Goal: Information Seeking & Learning: Learn about a topic

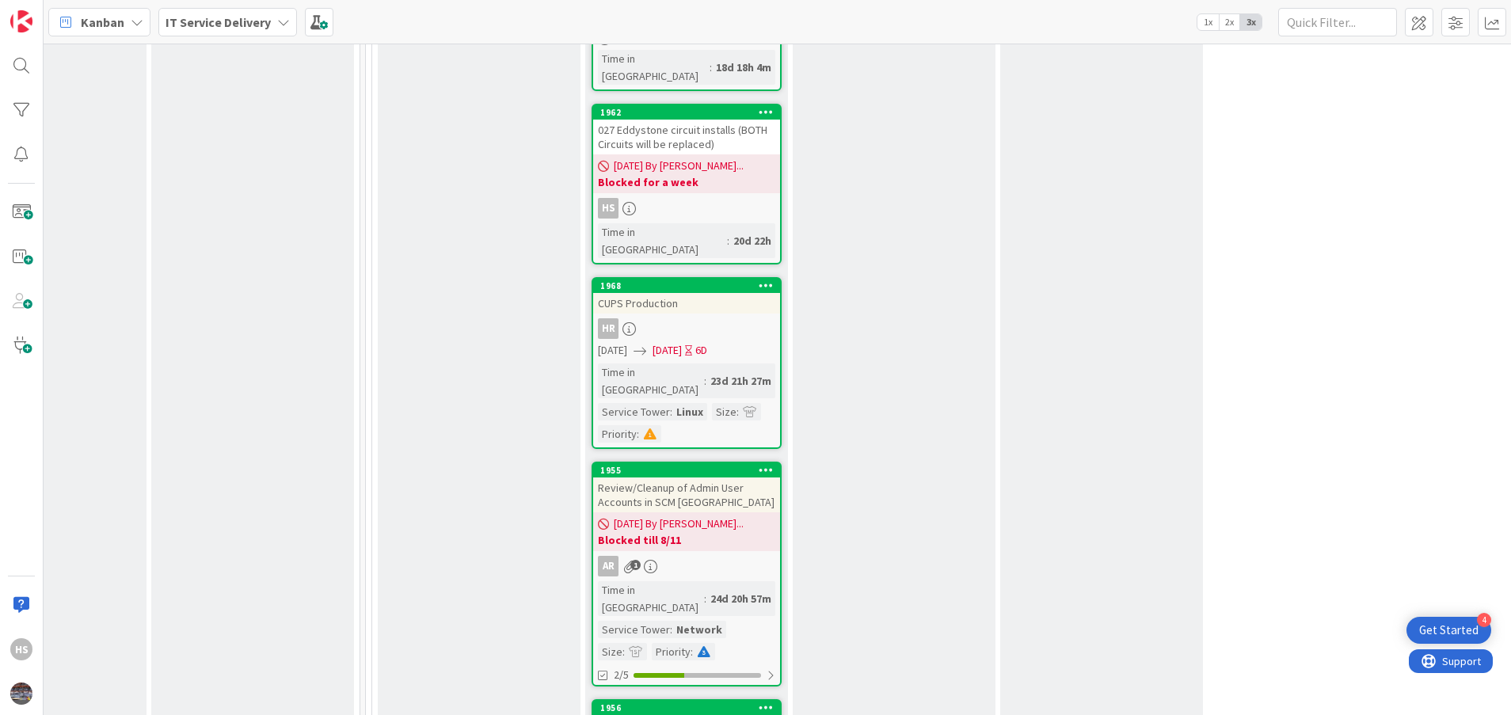
scroll to position [2382, 734]
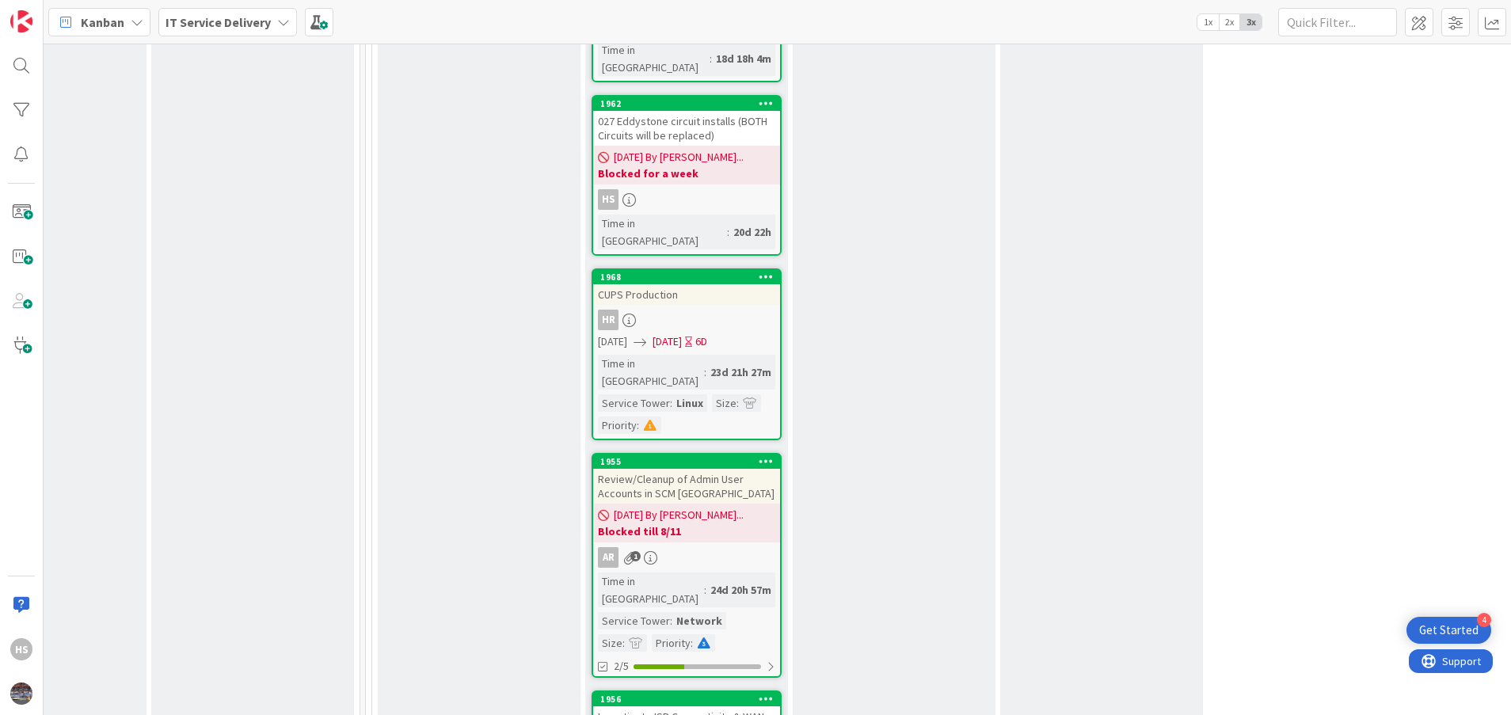
click at [716, 706] on div "Investigate ISP Connectivity & WAN Failures (Multiple Branches)" at bounding box center [686, 723] width 187 height 35
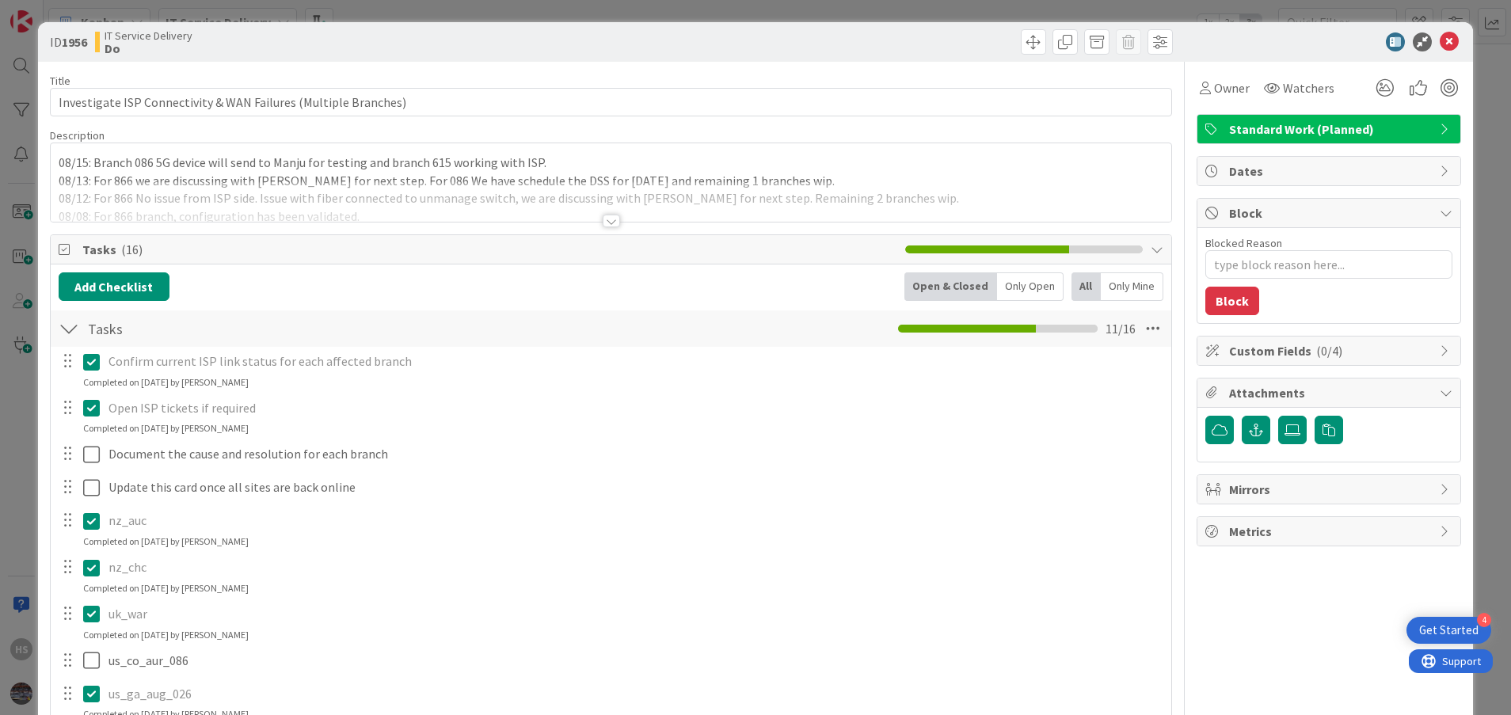
click at [112, 174] on div "08/15: Branch 086 5G device will send to Manju for testing and branch 615 worki…" at bounding box center [611, 182] width 1121 height 78
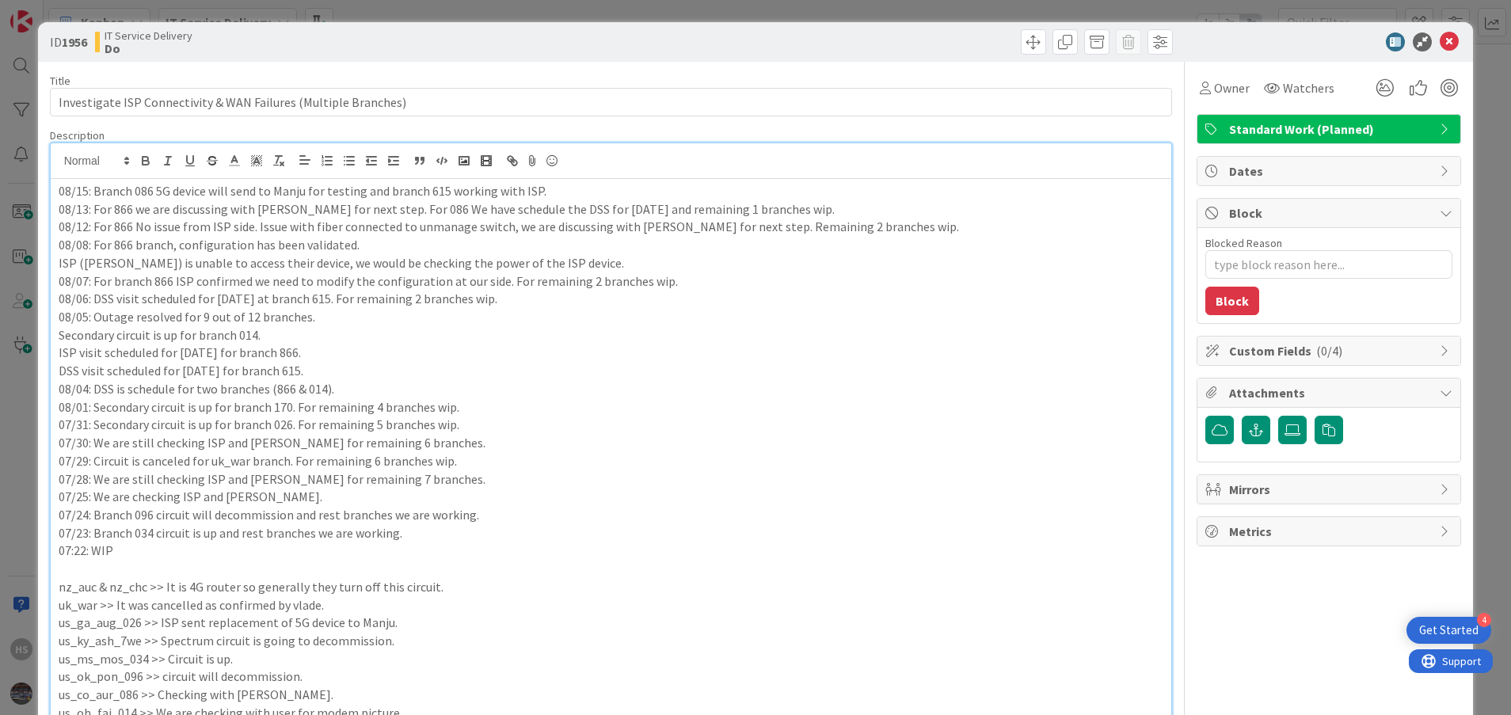
click at [112, 174] on div at bounding box center [611, 161] width 1121 height 36
click at [112, 196] on p "08/15: Branch 086 5G device will send to Manju for testing and branch 615 worki…" at bounding box center [611, 191] width 1105 height 18
copy p "08/15: Branch 086 5G device will send to Manju for testing and branch 615 worki…"
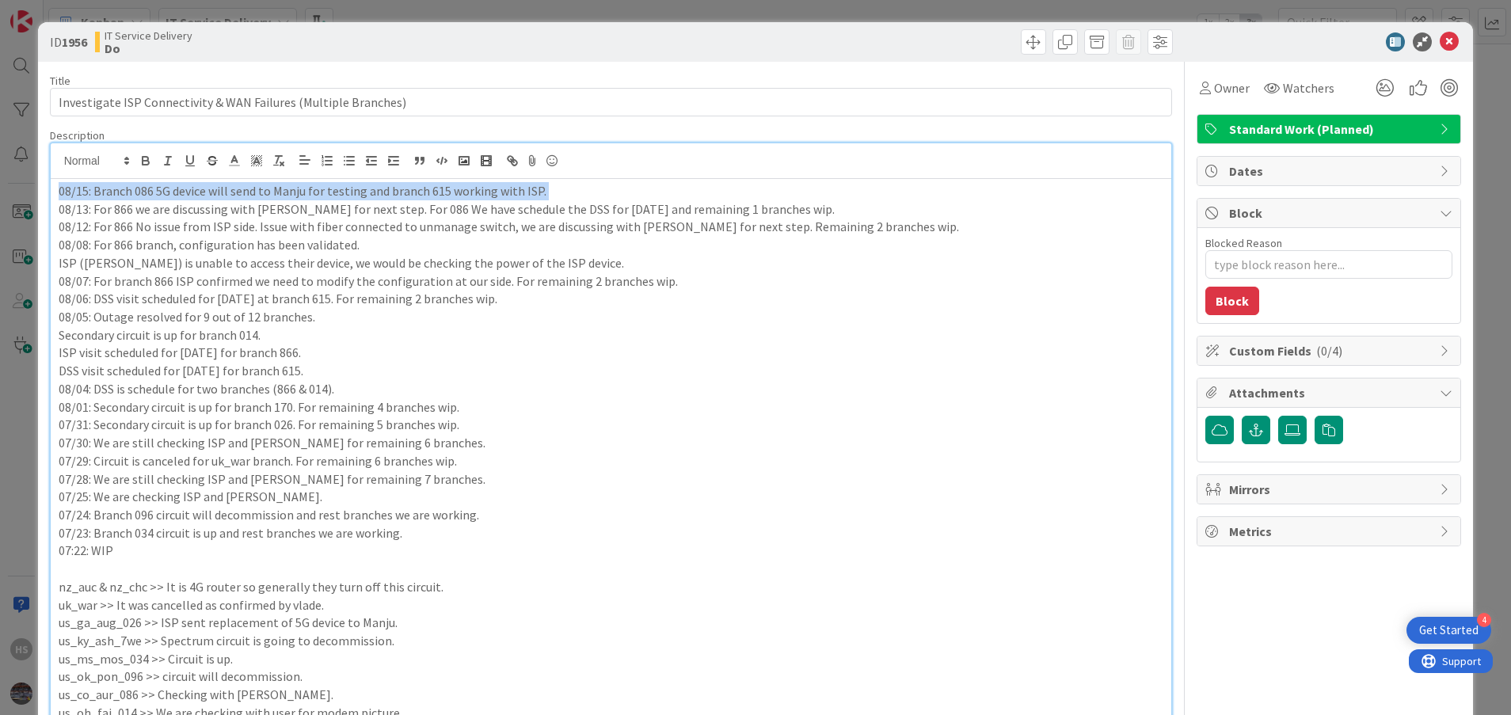
click at [56, 193] on div "08/15: Branch 086 5G device will send to Manju for testing and branch 615 worki…" at bounding box center [611, 602] width 1121 height 847
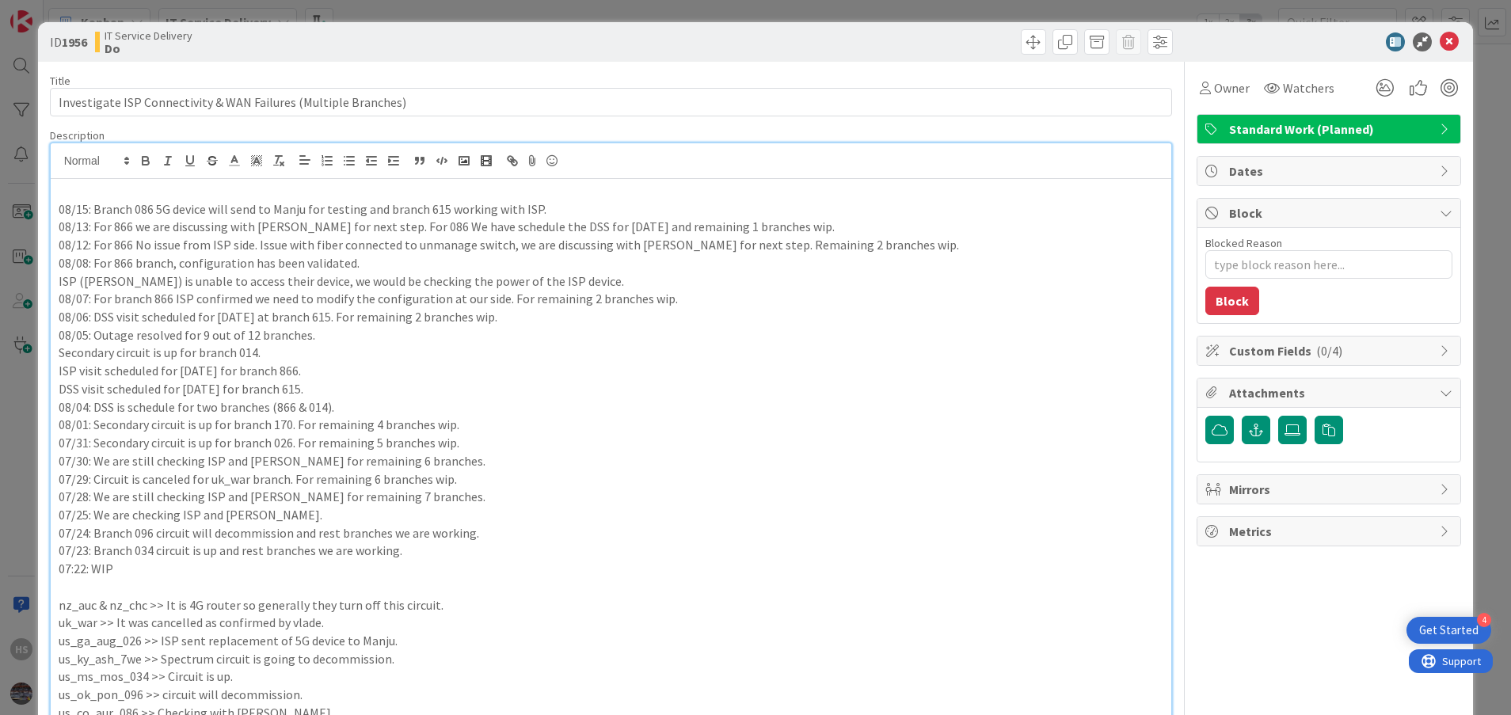
paste div
type textarea "x"
click at [84, 193] on p "08/15: Branch 086 5G device will send to Manju for testing and branch 615 worki…" at bounding box center [611, 191] width 1105 height 18
click at [185, 263] on p "08/08: For 866 branch, configuration has been validated." at bounding box center [611, 263] width 1105 height 18
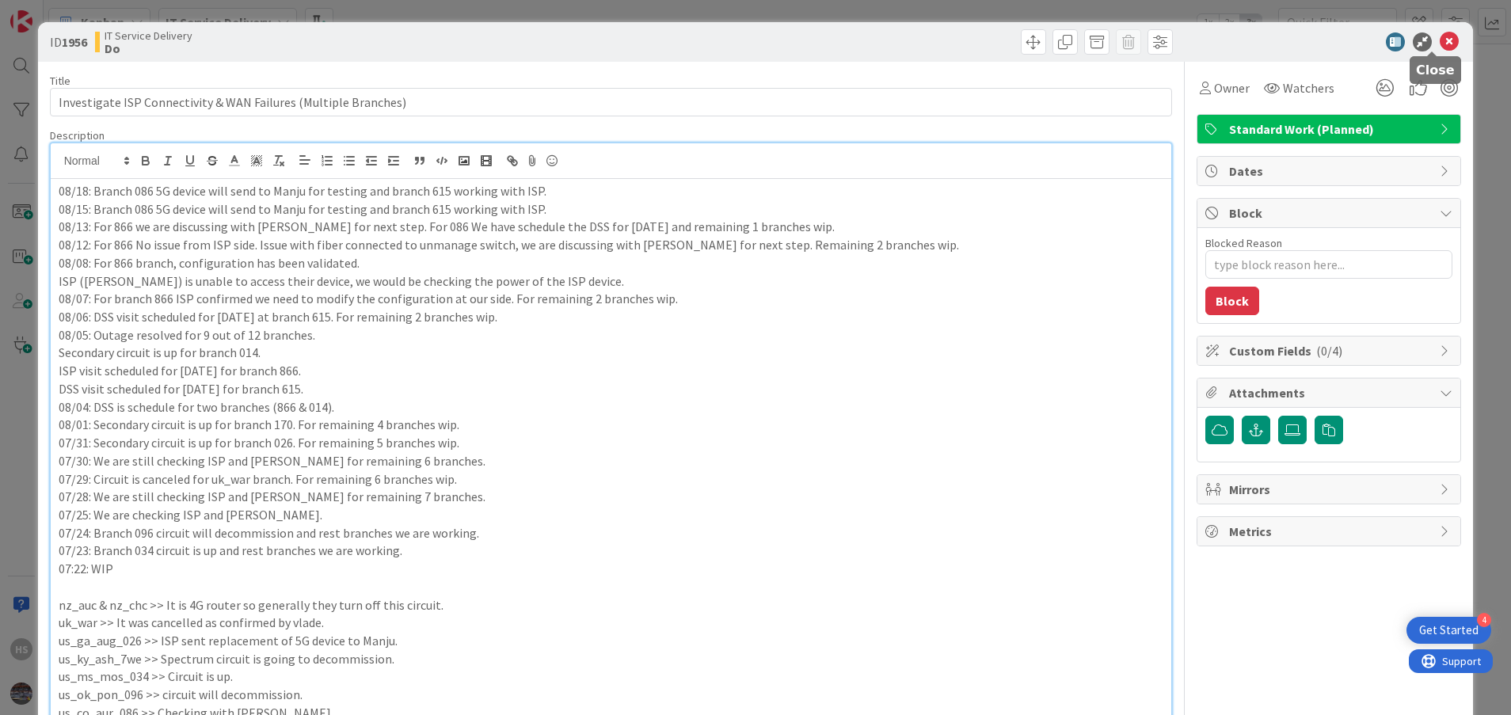
click at [1440, 49] on icon at bounding box center [1449, 41] width 19 height 19
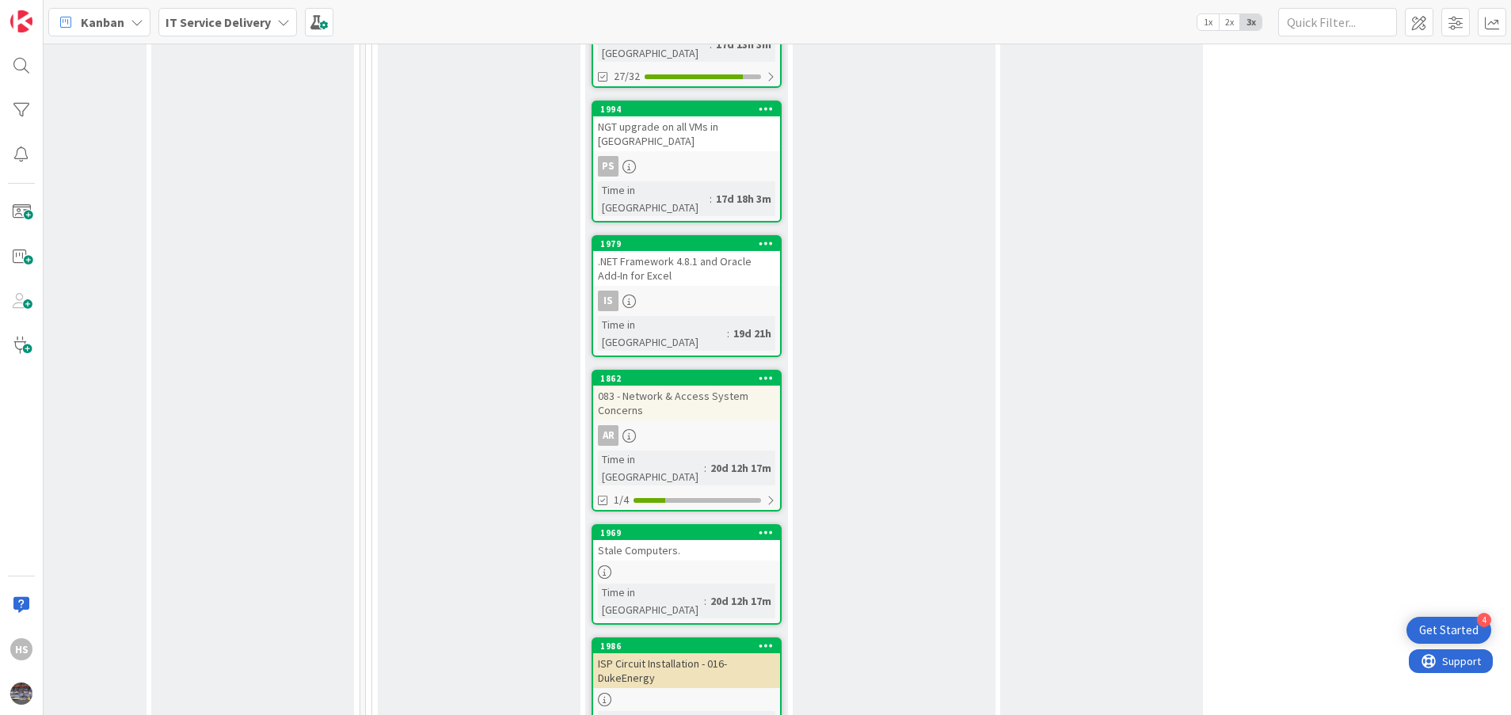
scroll to position [1730, 734]
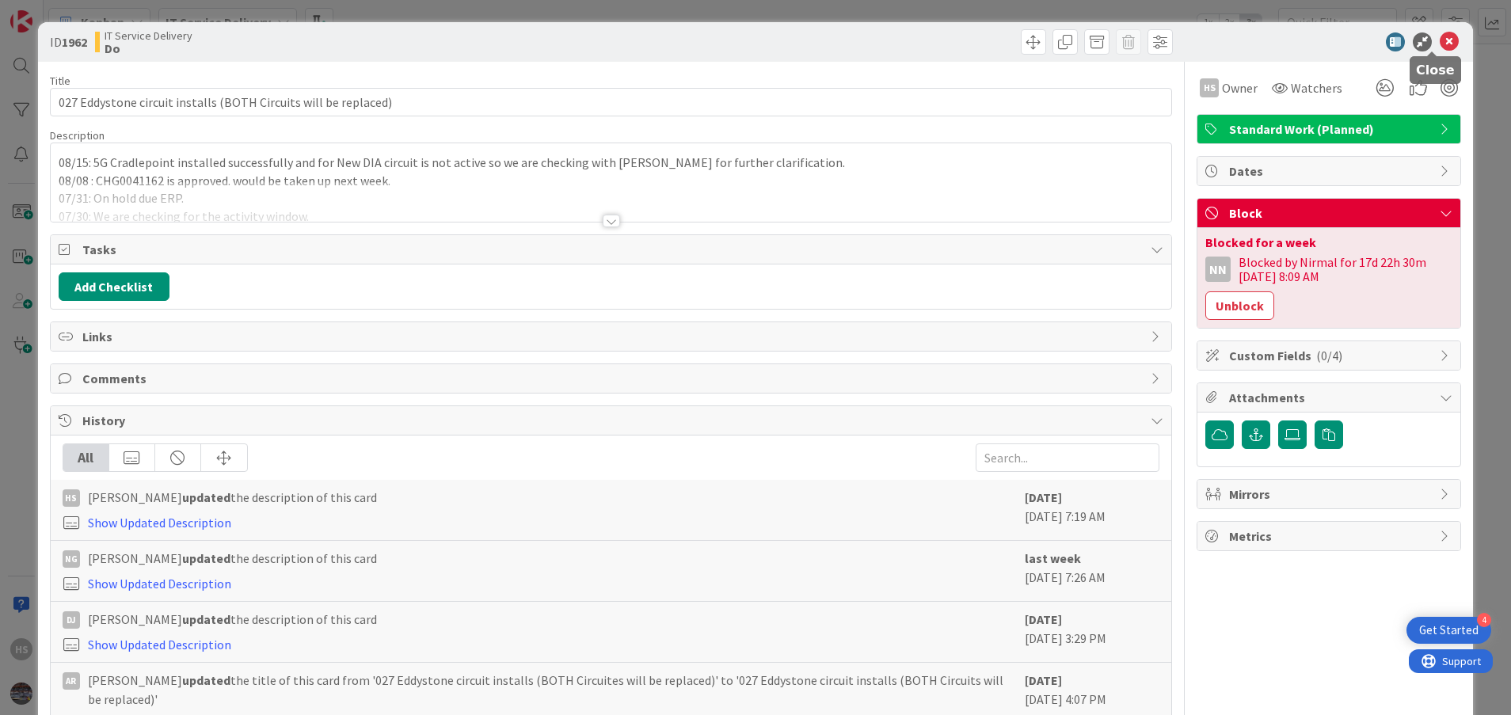
click at [1440, 39] on icon at bounding box center [1449, 41] width 19 height 19
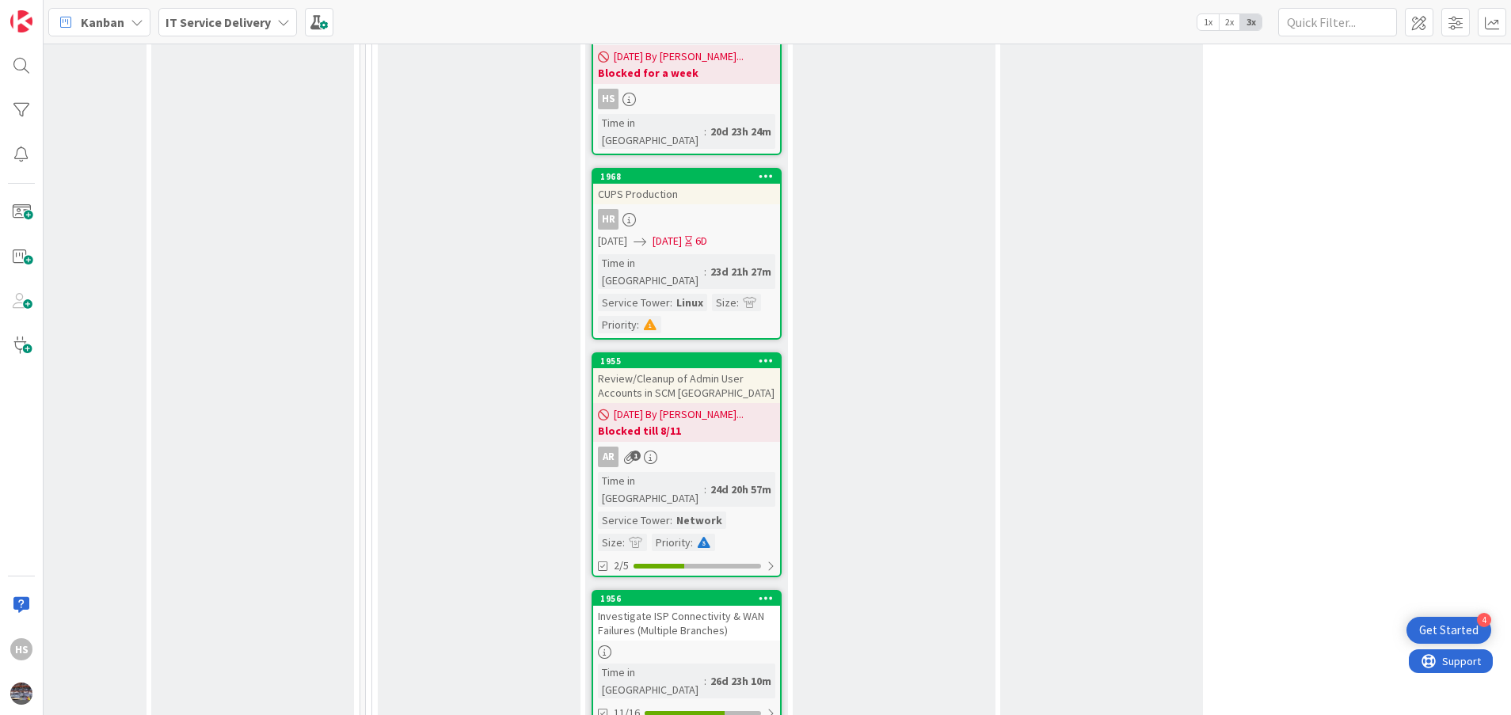
scroll to position [2518, 734]
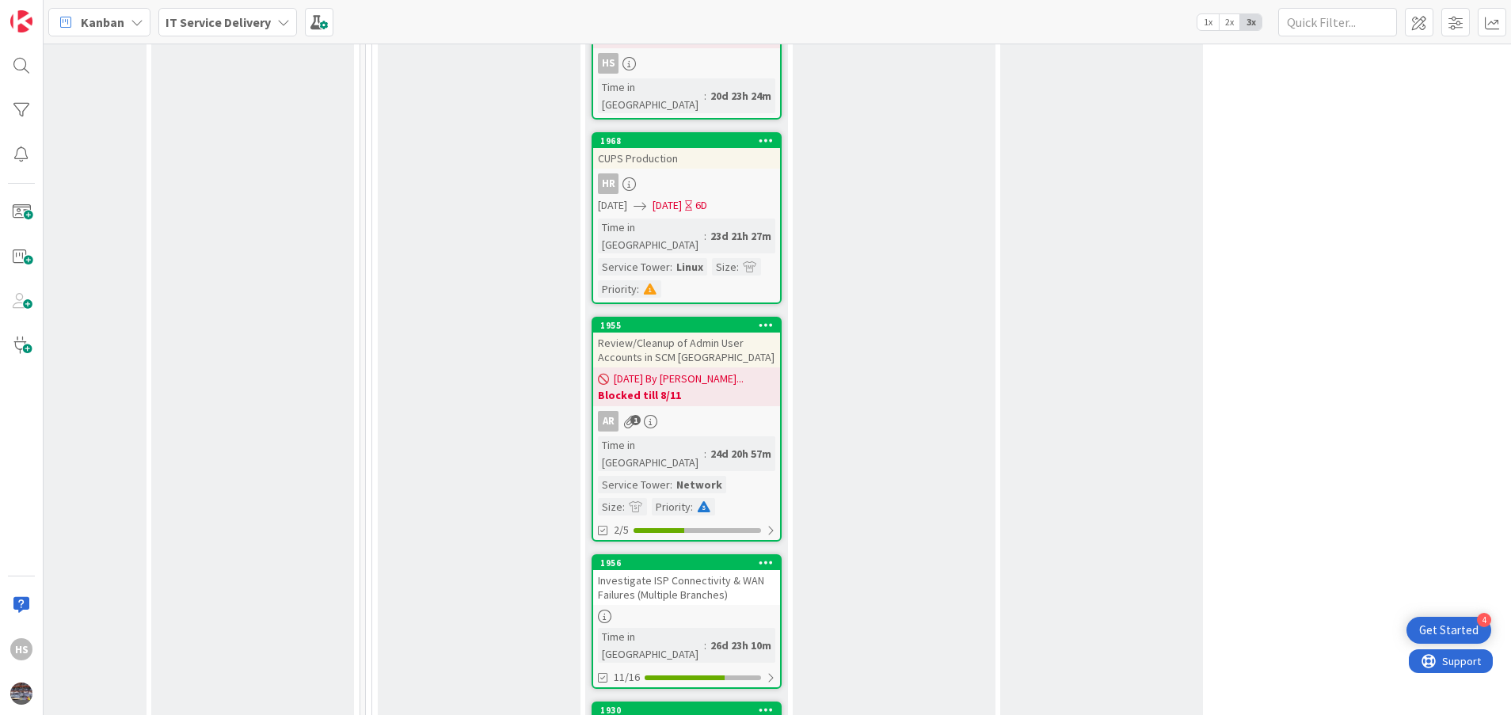
click at [688, 610] on div at bounding box center [686, 616] width 187 height 13
click at [686, 570] on div "Investigate ISP Connectivity & WAN Failures (Multiple Branches)" at bounding box center [686, 587] width 187 height 35
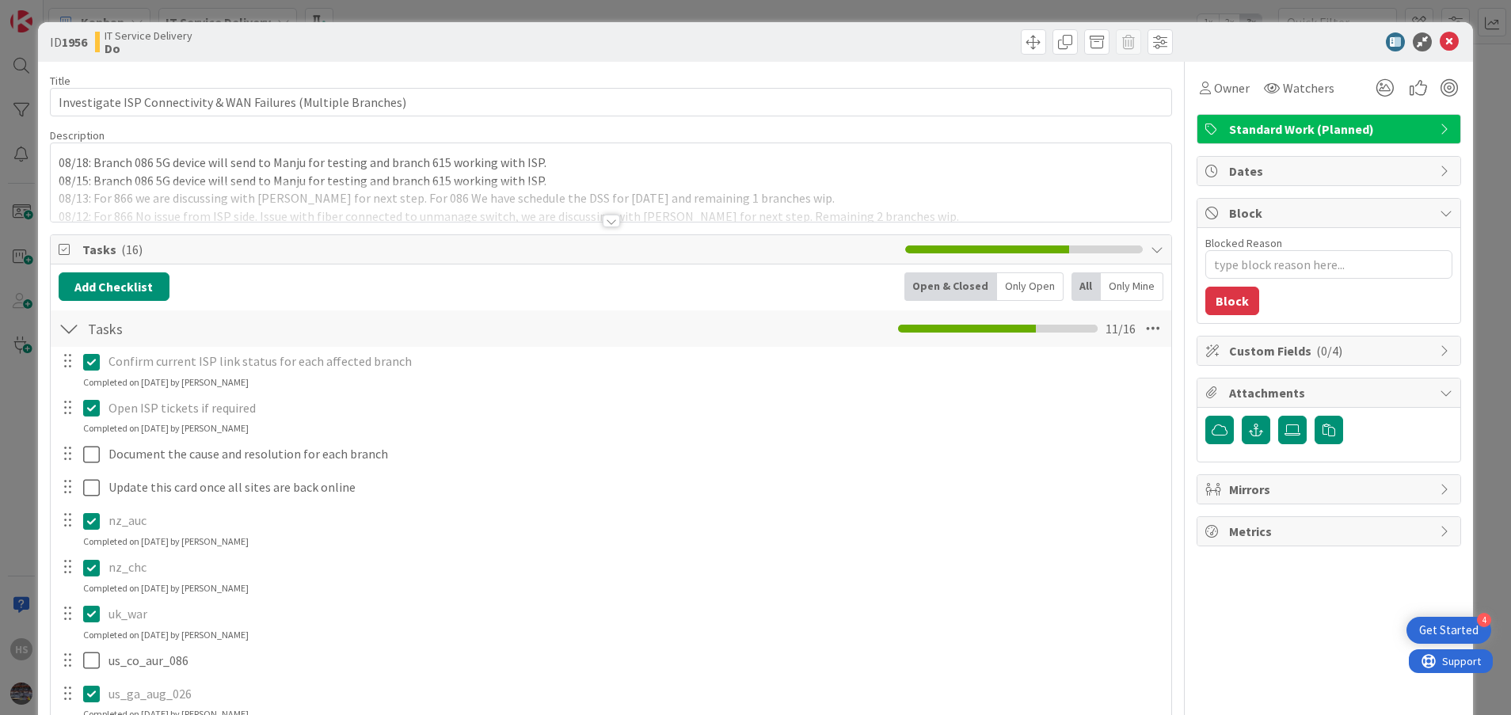
type textarea "x"
click at [612, 218] on div at bounding box center [611, 201] width 1121 height 40
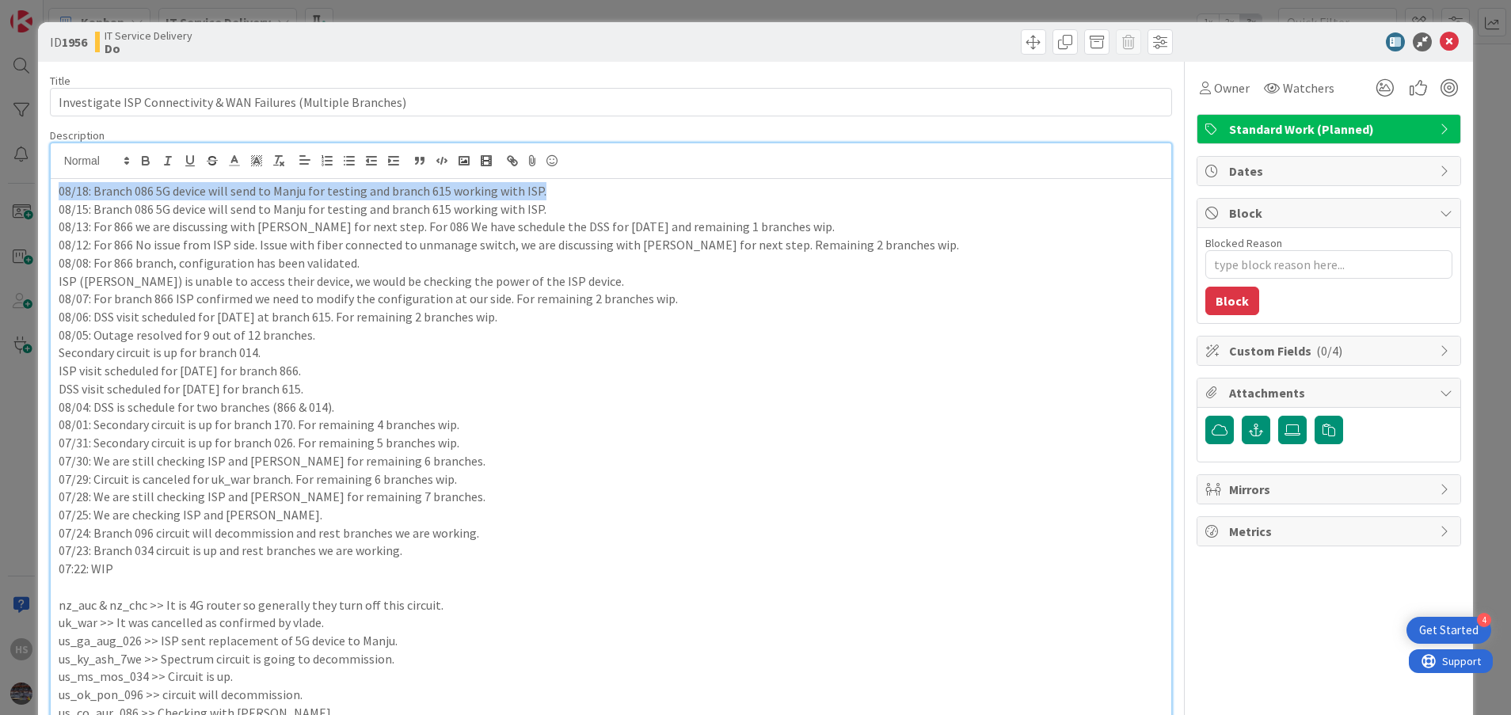
drag, startPoint x: 58, startPoint y: 195, endPoint x: 562, endPoint y: 194, distance: 504.4
click at [562, 194] on p "08/18: Branch 086 5G device will send to Manju for testing and branch 615 worki…" at bounding box center [611, 191] width 1105 height 18
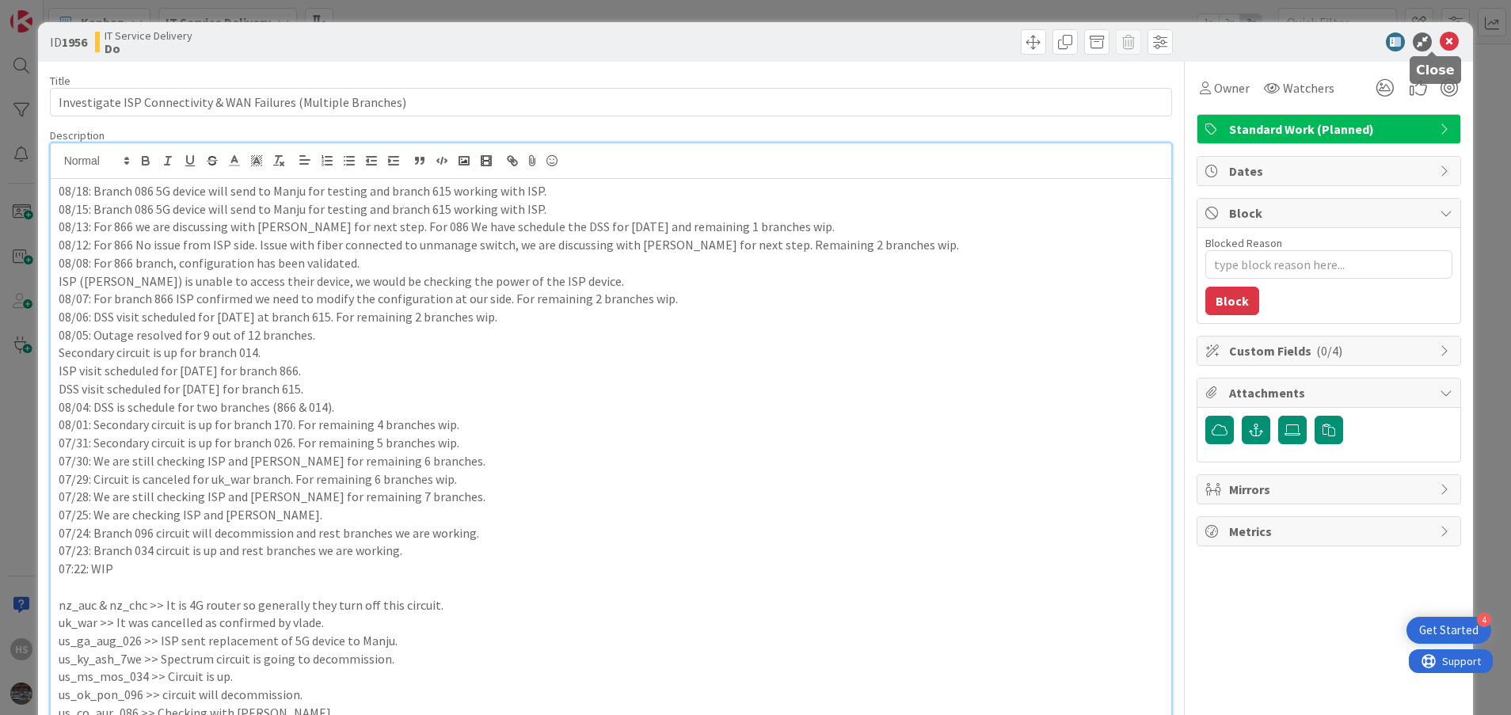
click at [1440, 48] on icon at bounding box center [1449, 41] width 19 height 19
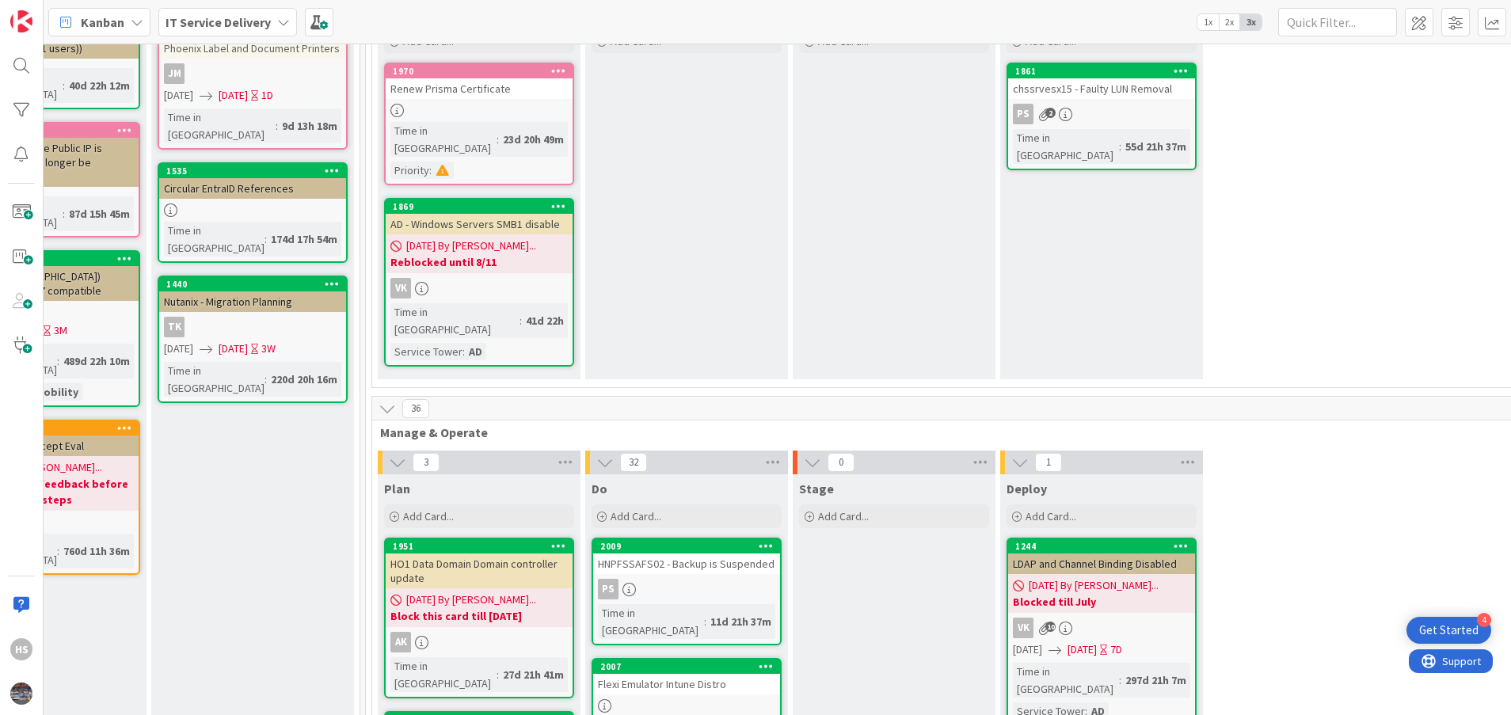
scroll to position [0, 734]
